Goal: Task Accomplishment & Management: Manage account settings

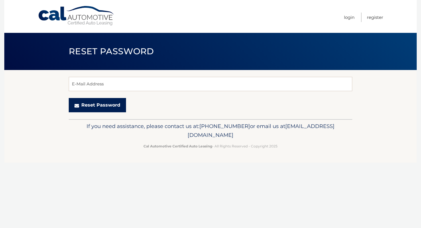
click at [97, 105] on button "Reset Password" at bounding box center [97, 105] width 57 height 14
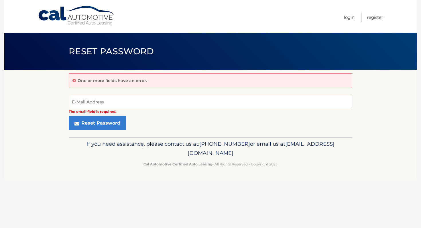
click at [88, 99] on input "E-Mail Address" at bounding box center [210, 102] width 283 height 14
type input "contact@ac-services.org"
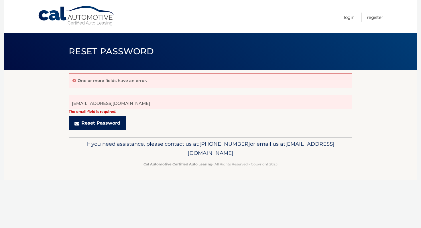
click at [98, 124] on button "Reset Password" at bounding box center [97, 123] width 57 height 14
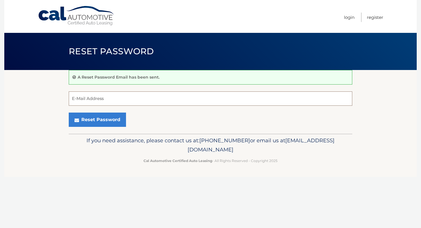
click at [87, 98] on input "E-Mail Address" at bounding box center [210, 99] width 283 height 14
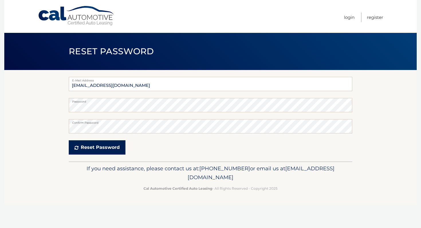
click at [97, 147] on button "Reset Password" at bounding box center [97, 147] width 57 height 14
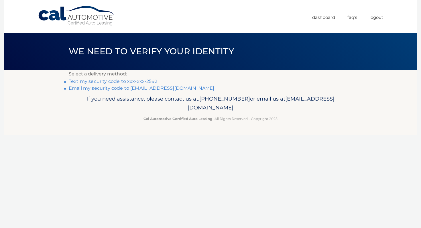
click at [94, 82] on link "Text my security code to xxx-xxx-2592" at bounding box center [113, 81] width 88 height 5
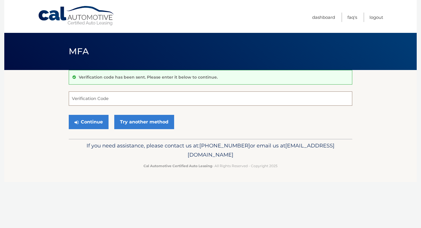
click at [89, 100] on input "Verification Code" at bounding box center [210, 99] width 283 height 14
type input "9"
type input "397787"
click at [84, 122] on button "Continue" at bounding box center [89, 122] width 40 height 14
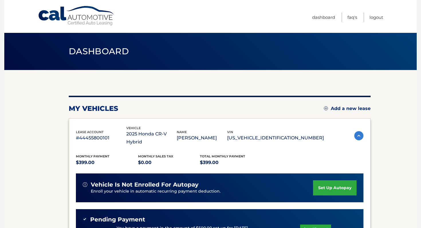
click at [337, 108] on link "Add a new lease" at bounding box center [347, 109] width 47 height 6
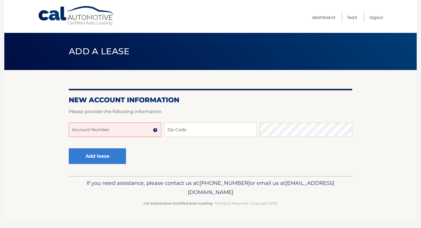
click at [116, 132] on input "Account Number" at bounding box center [115, 130] width 92 height 14
type input "44456007528"
click at [191, 131] on input "Zip Code" at bounding box center [210, 130] width 92 height 14
type input "07016"
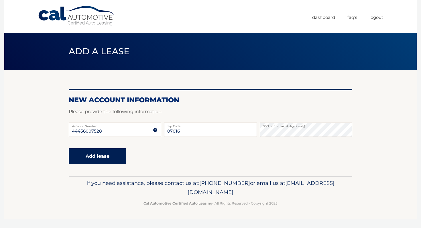
click at [86, 158] on button "Add lease" at bounding box center [97, 157] width 57 height 16
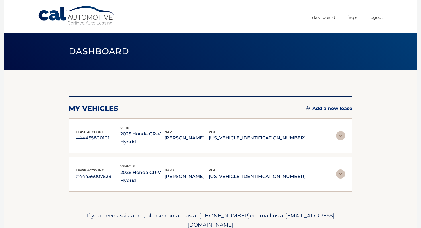
click at [340, 170] on img at bounding box center [340, 174] width 9 height 9
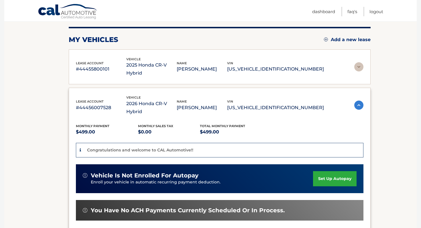
scroll to position [70, 0]
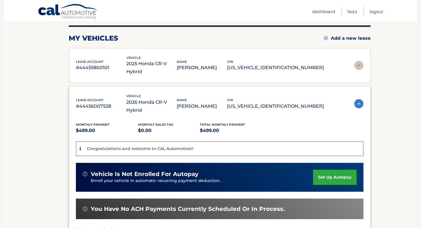
click at [332, 170] on link "set up autopay" at bounding box center [334, 177] width 43 height 15
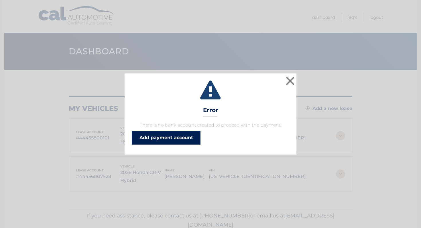
click at [167, 138] on link "Add payment account" at bounding box center [166, 138] width 69 height 14
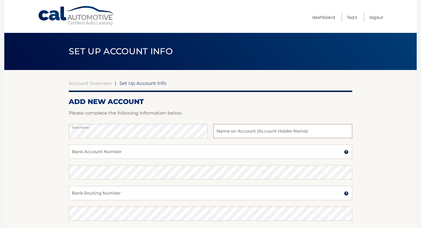
click at [244, 131] on input "text" at bounding box center [282, 131] width 139 height 14
type input "[PERSON_NAME]"
click at [120, 152] on input "Bank Account Number" at bounding box center [210, 152] width 283 height 14
click at [106, 193] on input "Bank Routing Number" at bounding box center [210, 193] width 283 height 14
drag, startPoint x: 99, startPoint y: 154, endPoint x: 68, endPoint y: 152, distance: 31.5
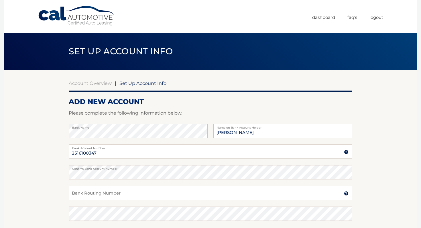
click at [68, 152] on section "Account Overview | Set Up Account Info ADD NEW ACCOUNT Please complete the foll…" at bounding box center [210, 179] width 412 height 218
paste input "6321923749"
type input "6321923749"
drag, startPoint x: 78, startPoint y: 153, endPoint x: 67, endPoint y: 174, distance: 24.1
click at [67, 174] on section "Account Overview | Set Up Account Info ADD NEW ACCOUNT Please complete the foll…" at bounding box center [210, 179] width 412 height 218
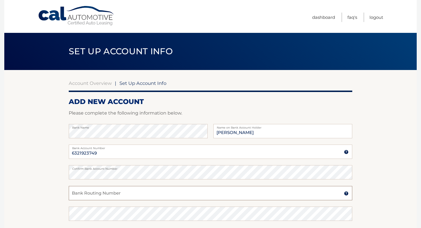
click at [98, 194] on input "Bank Routing Number" at bounding box center [210, 193] width 283 height 14
type input "036176150"
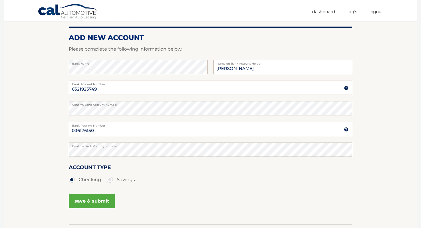
scroll to position [66, 0]
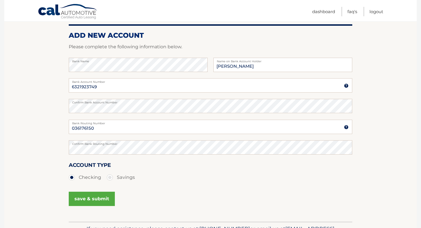
click at [92, 201] on button "save & submit" at bounding box center [92, 199] width 46 height 14
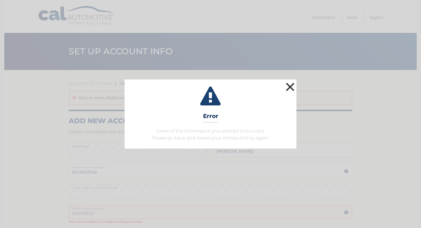
click at [291, 88] on button "×" at bounding box center [289, 86] width 11 height 11
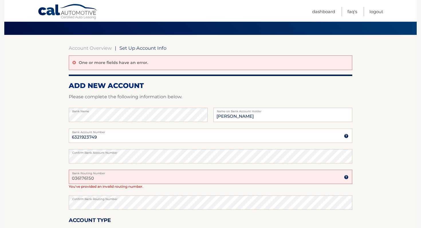
scroll to position [38, 0]
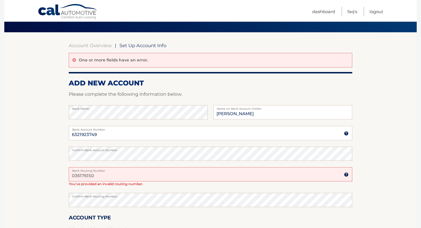
click at [83, 175] on input "036176150" at bounding box center [210, 174] width 283 height 14
type input "036076150"
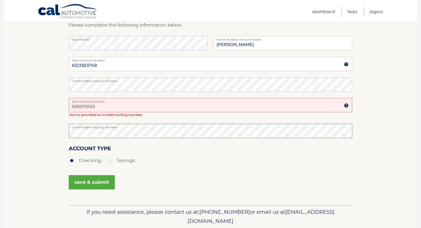
scroll to position [108, 0]
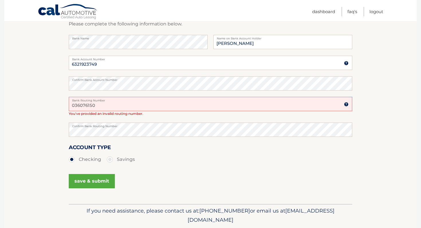
click at [88, 181] on button "save & submit" at bounding box center [92, 181] width 46 height 14
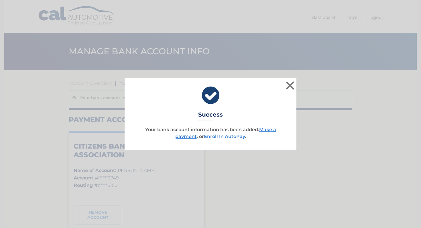
click at [231, 136] on link "Enroll In AutoPay" at bounding box center [224, 136] width 41 height 5
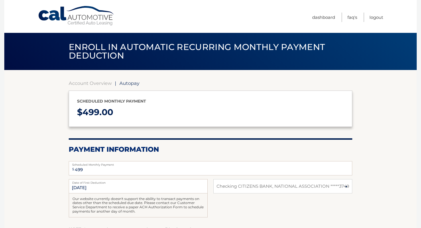
select select "NzgwMjcwMzktNTRjOS00MDUwLTk1ZjYtM2U3Y2Y1YjJiNGYz"
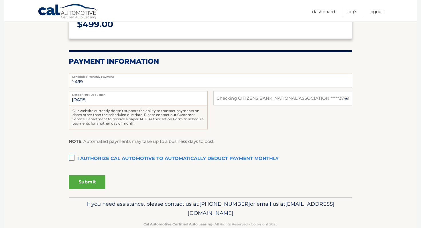
scroll to position [88, 0]
click at [72, 158] on label "I authorize cal automotive to automatically deduct payment monthly This checkbo…" at bounding box center [210, 158] width 283 height 11
click at [0, 0] on input "I authorize cal automotive to automatically deduct payment monthly This checkbo…" at bounding box center [0, 0] width 0 height 0
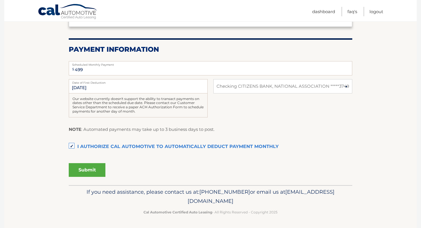
scroll to position [100, 0]
click at [88, 171] on button "Submit" at bounding box center [87, 170] width 37 height 14
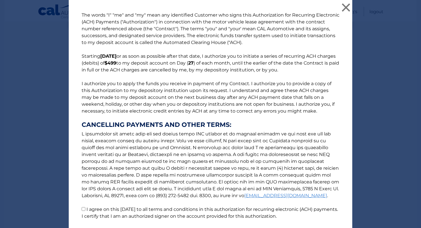
scroll to position [42, 0]
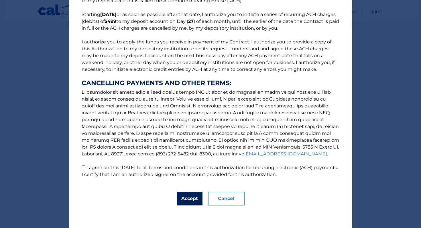
click at [192, 198] on button "Accept" at bounding box center [190, 199] width 26 height 14
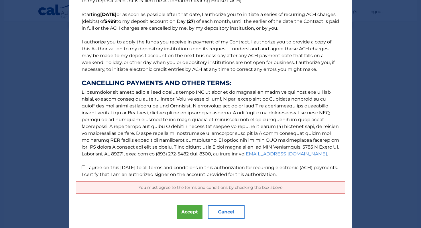
click at [233, 188] on span "You must agree to the terms and conditions by checking the box above" at bounding box center [210, 187] width 144 height 5
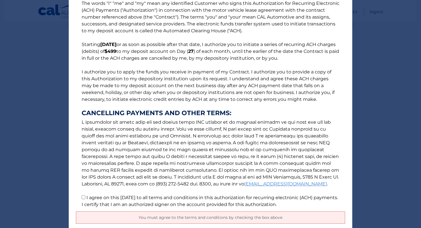
scroll to position [0, 0]
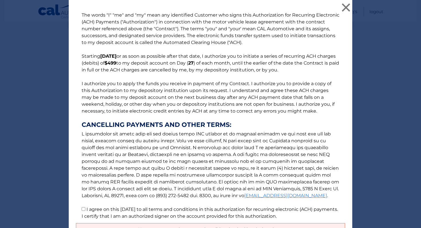
click at [84, 209] on input "I agree on this 09/03/2025 to all terms and conditions in this authorization fo…" at bounding box center [84, 209] width 4 height 4
checkbox input "true"
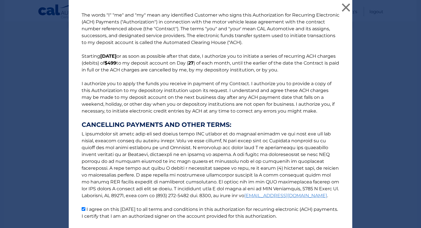
scroll to position [42, 0]
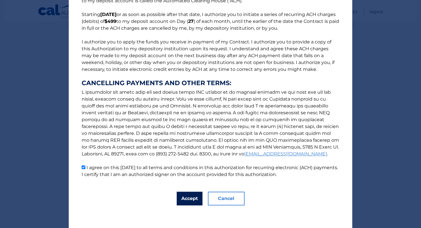
click at [190, 197] on button "Accept" at bounding box center [190, 199] width 26 height 14
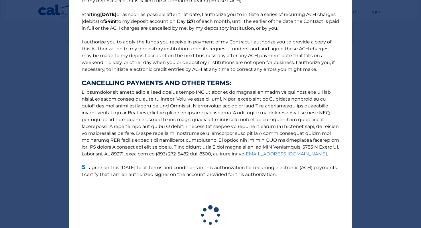
scroll to position [84, 0]
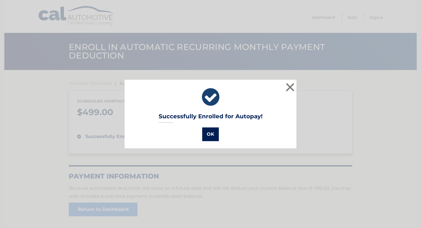
click at [211, 134] on button "OK" at bounding box center [210, 135] width 17 height 14
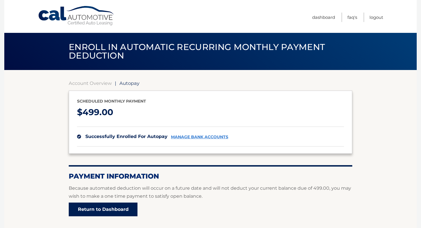
click at [120, 209] on link "Return to Dashboard" at bounding box center [103, 210] width 69 height 14
